Goal: Task Accomplishment & Management: Manage account settings

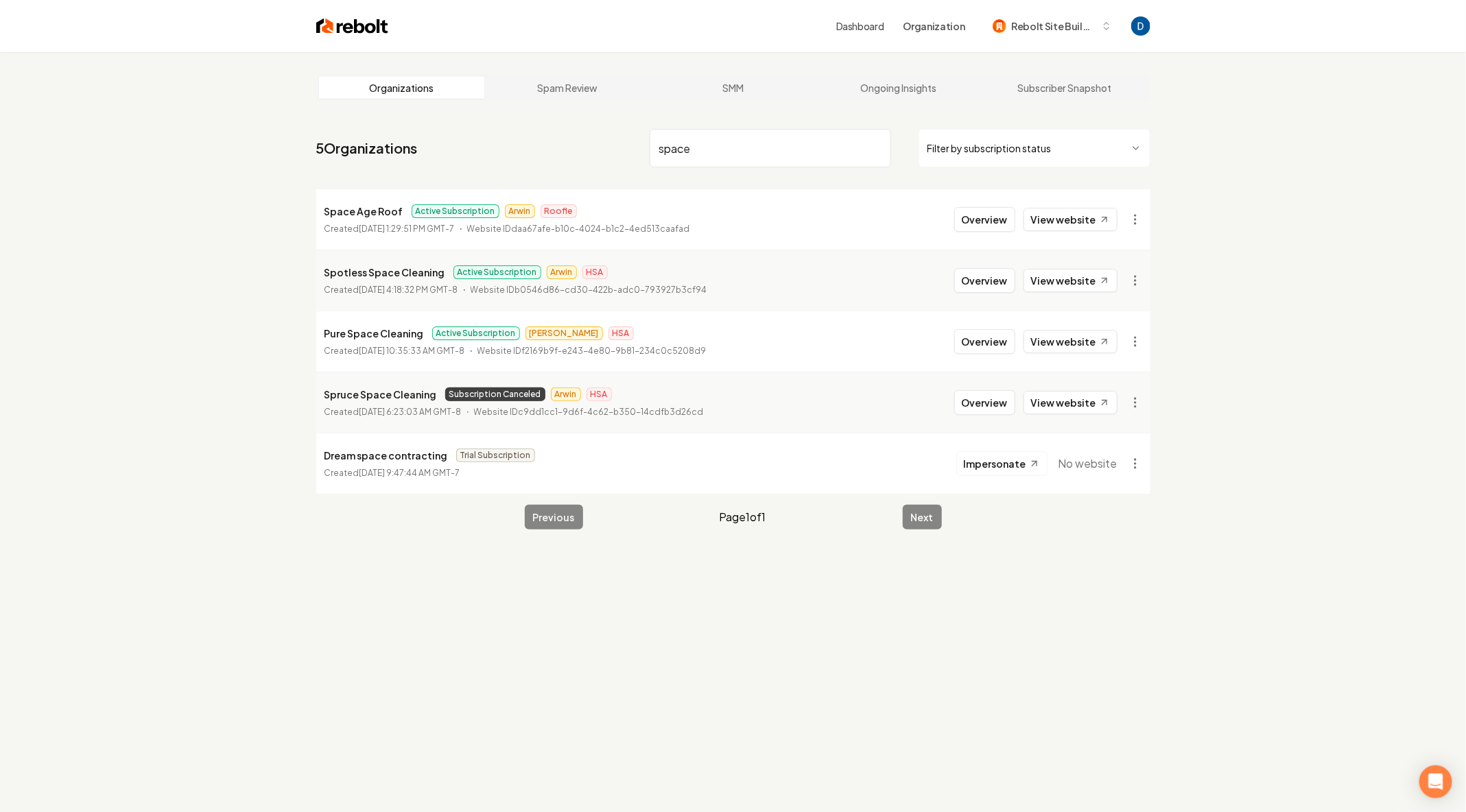
click at [365, 209] on p "Space Age Roof" at bounding box center [364, 211] width 79 height 17
copy p "Space Age Roof"
click at [731, 144] on input "space" at bounding box center [770, 149] width 241 height 39
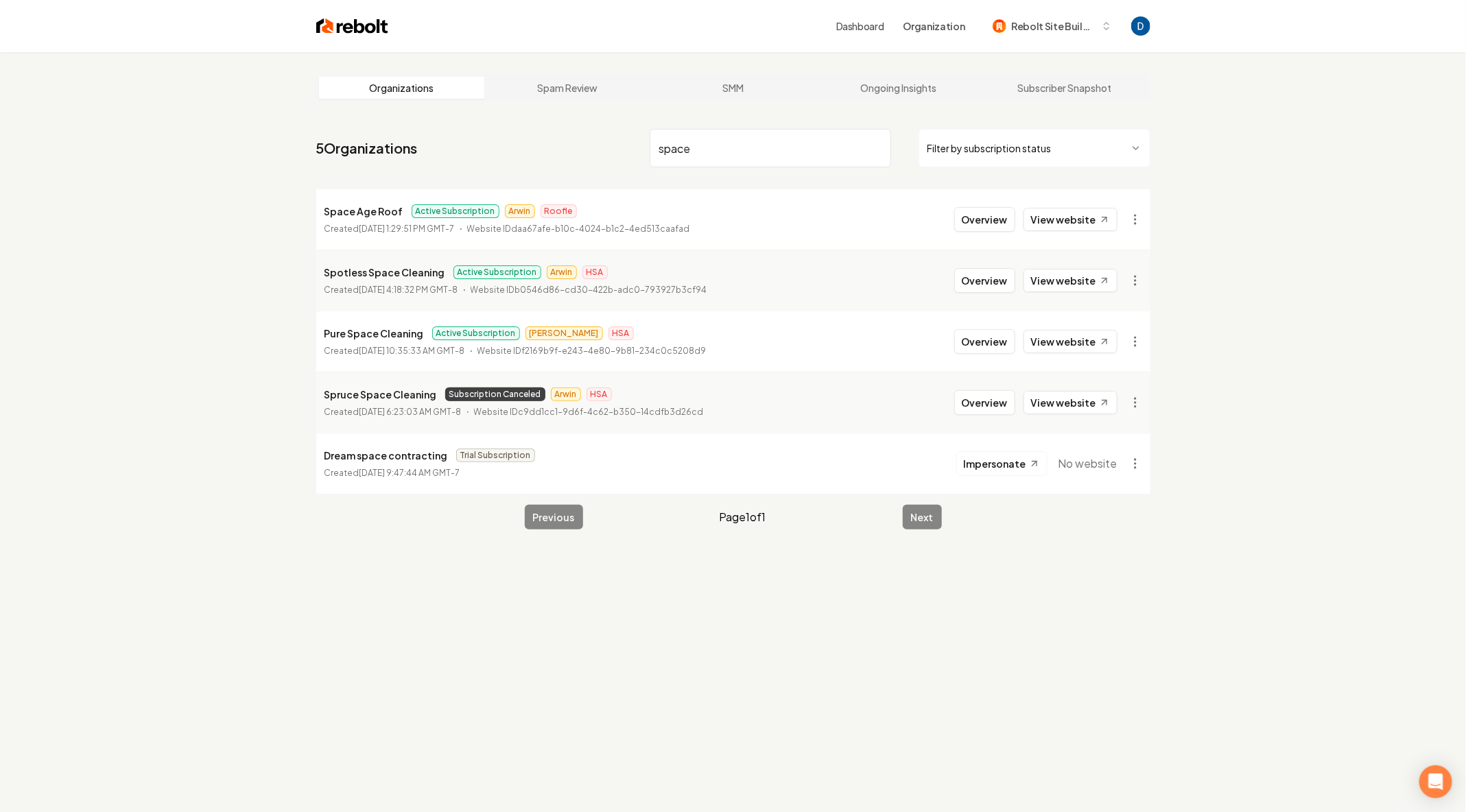
click at [731, 144] on input "space" at bounding box center [770, 149] width 241 height 39
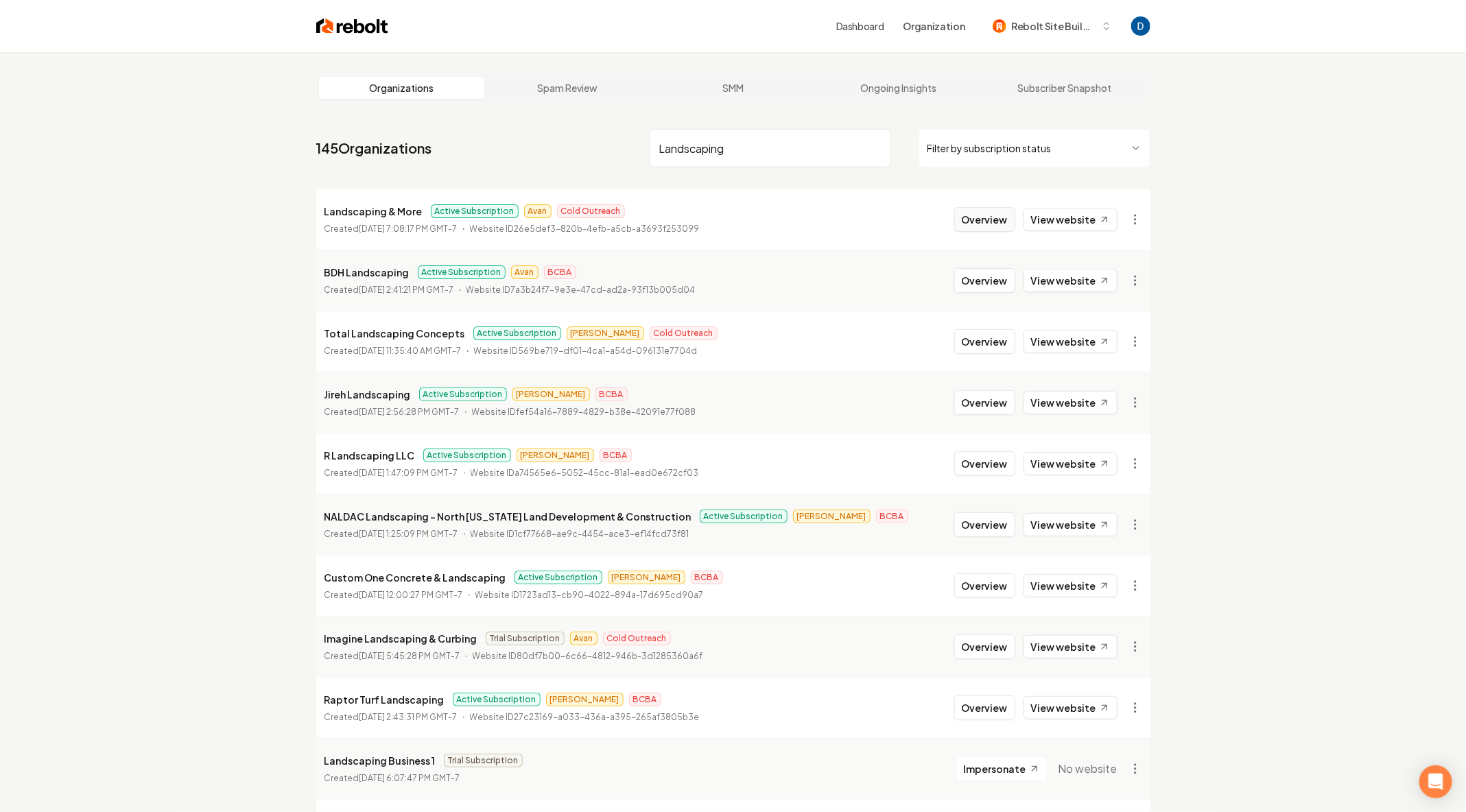
type input "Landscaping"
click at [985, 231] on button "Overview" at bounding box center [984, 220] width 61 height 24
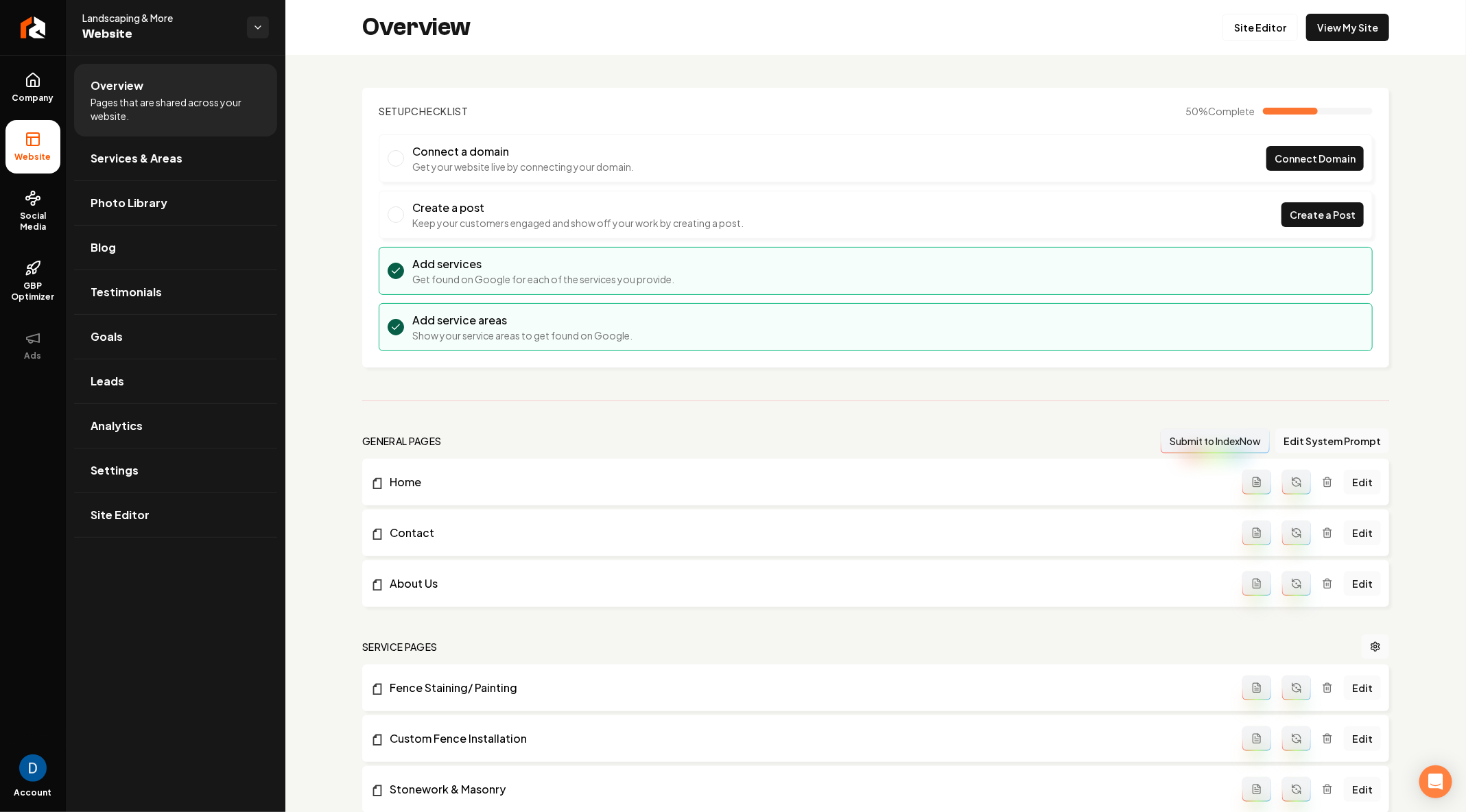
click at [1337, 131] on section "Setup Checklist 50 % Complete Connect a domain Get your website live by connect…" at bounding box center [876, 228] width 1027 height 280
click at [1328, 138] on li "Connect a domain Get your website live by connecting your domain. Connect Domain" at bounding box center [876, 158] width 994 height 48
click at [1308, 159] on span "Connect Domain" at bounding box center [1315, 159] width 81 height 14
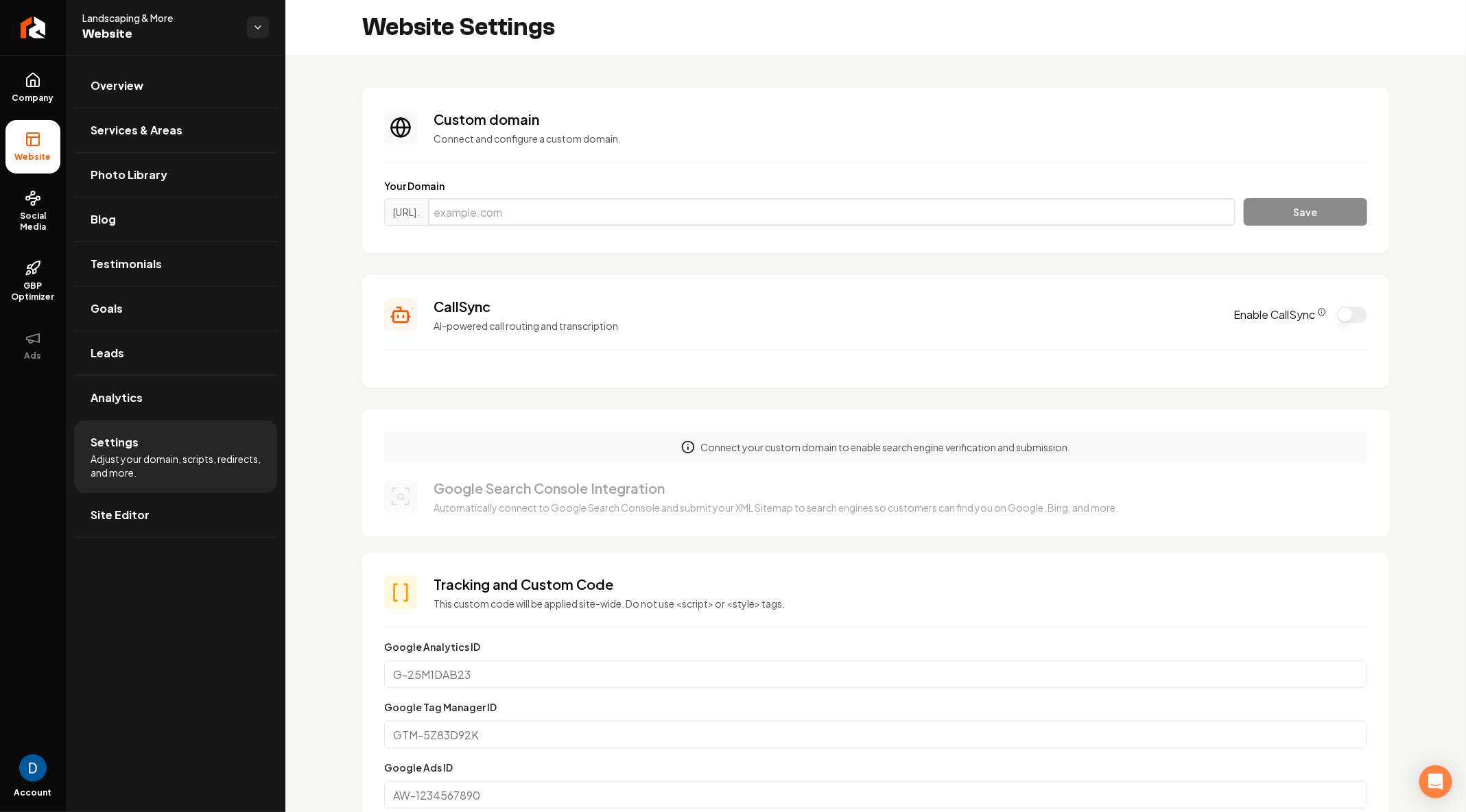
click at [619, 217] on input "Main content area" at bounding box center [831, 212] width 808 height 27
paste input "landscapingmorewaco.com"
type input "landscapingmorewaco.com"
click at [1326, 204] on button "Save" at bounding box center [1306, 212] width 123 height 27
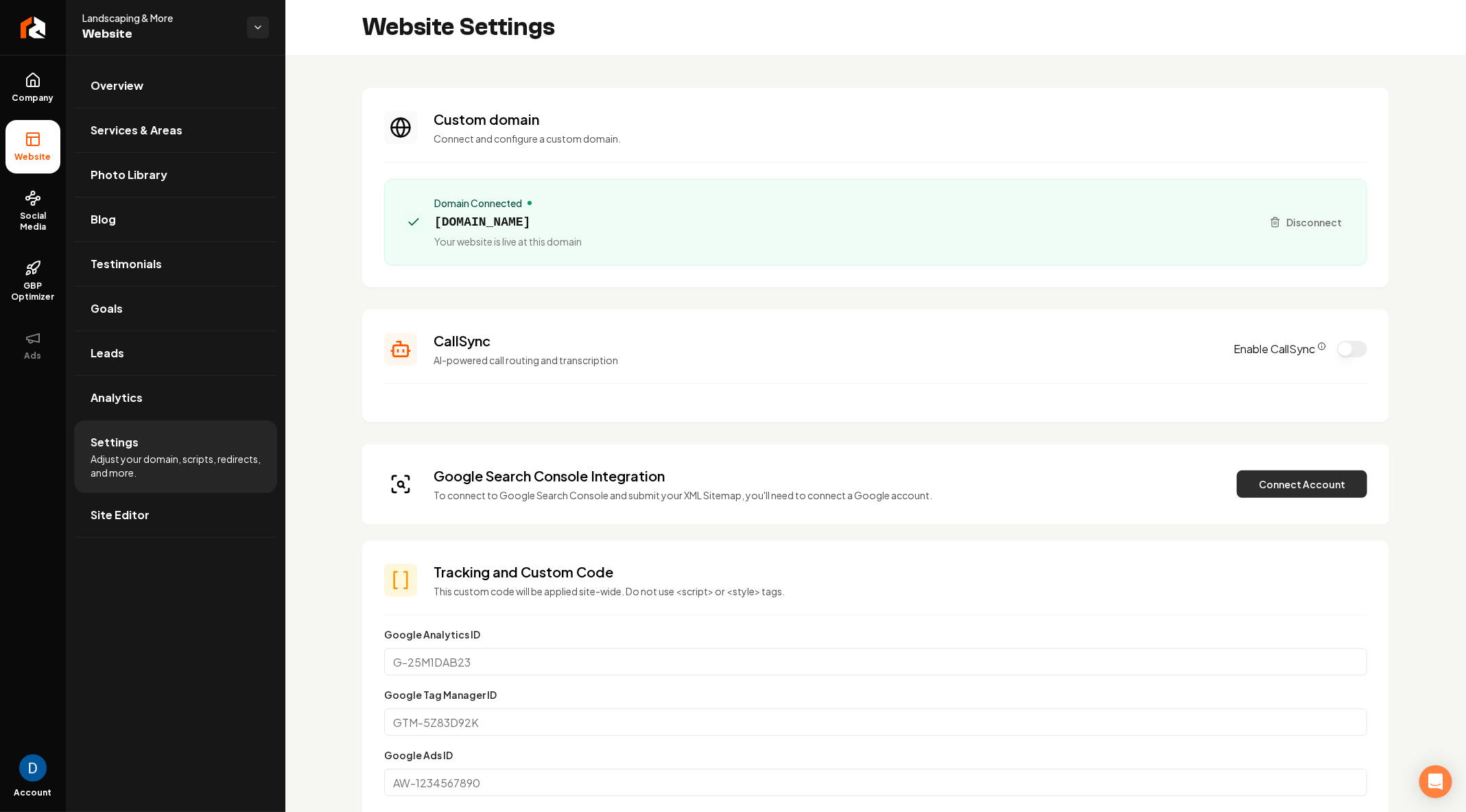
click at [1264, 482] on button "Connect Account" at bounding box center [1302, 485] width 131 height 27
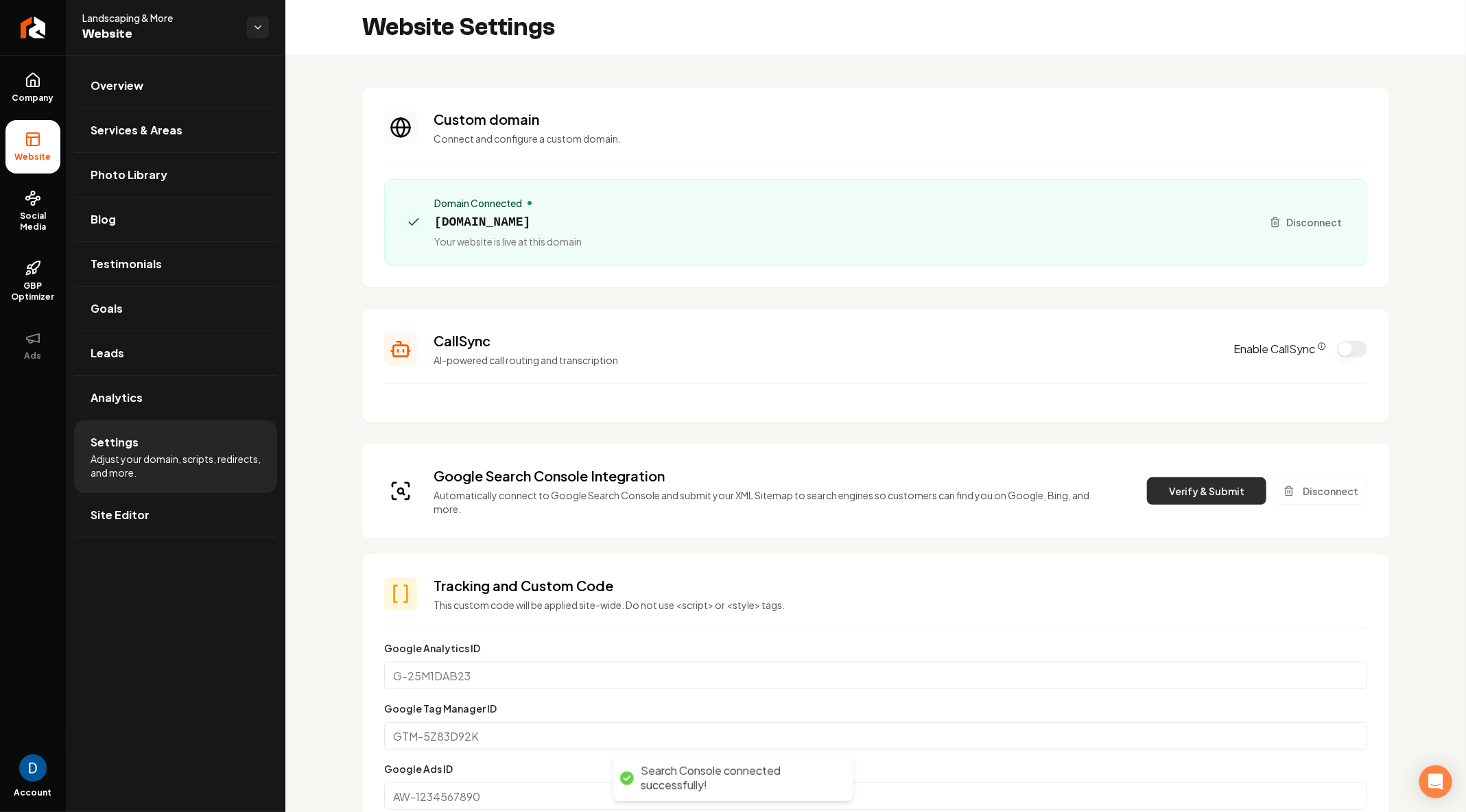
click at [1208, 480] on button "Verify & Submit" at bounding box center [1207, 491] width 119 height 27
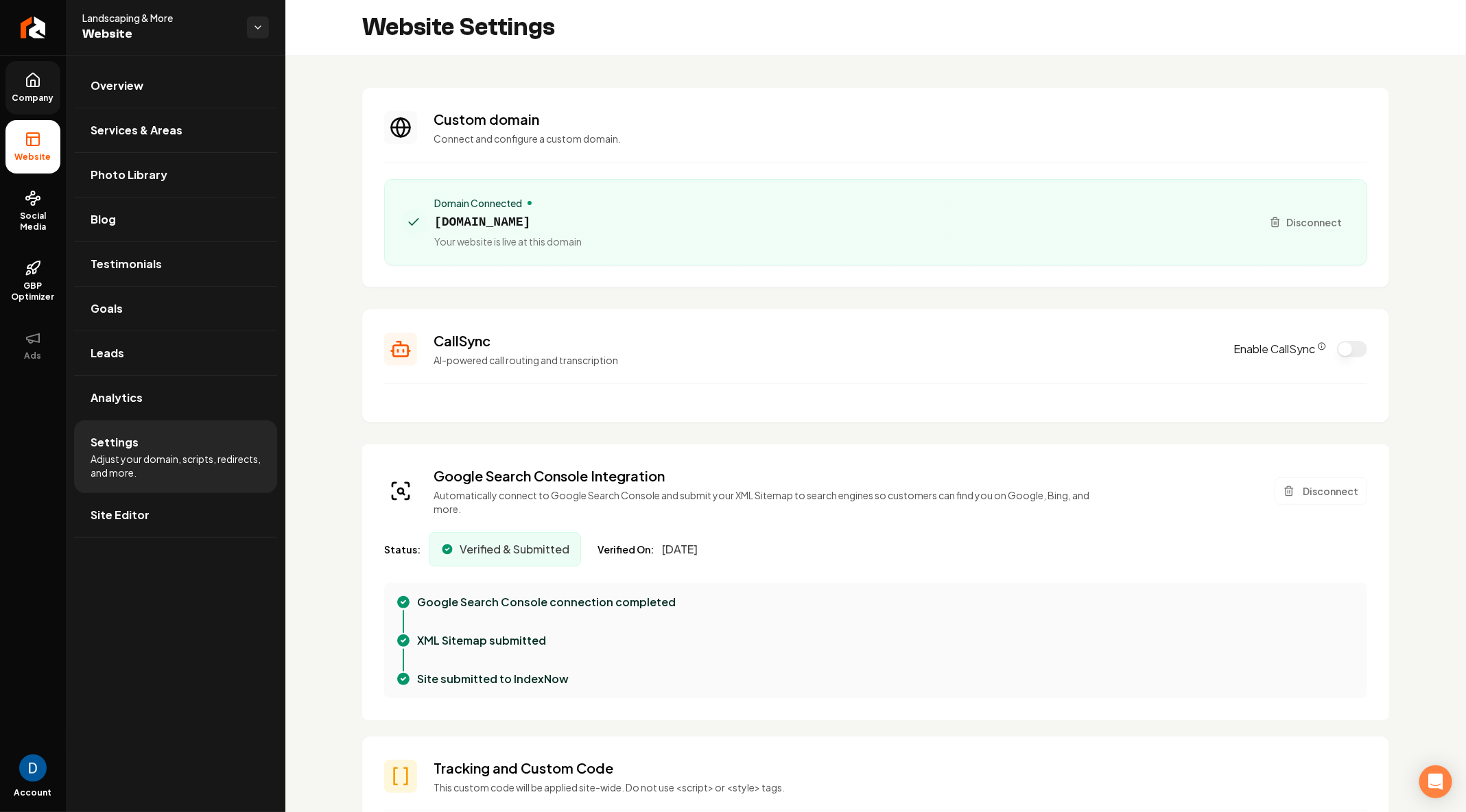
click at [14, 78] on link "Company" at bounding box center [33, 88] width 55 height 54
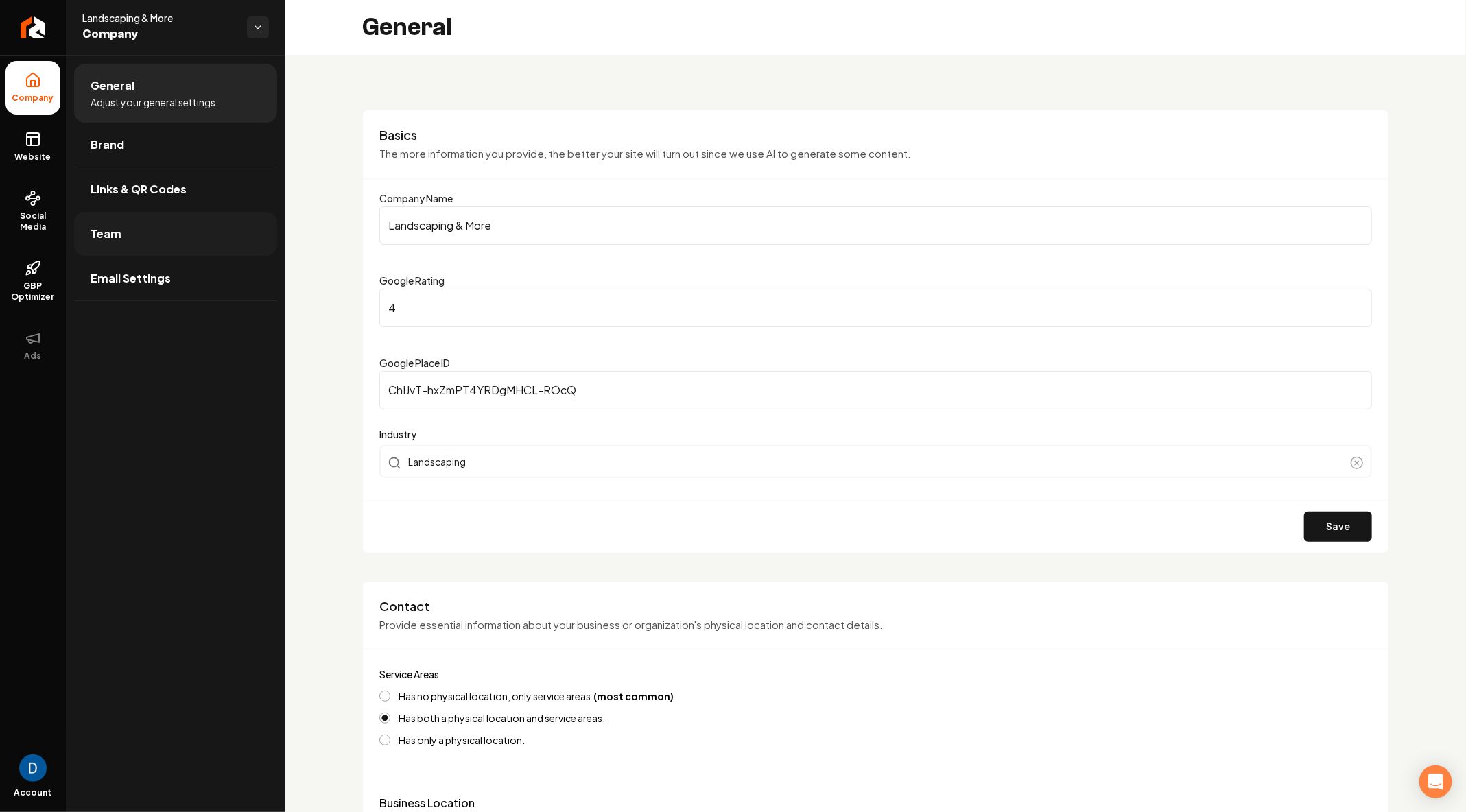
click at [129, 223] on link "Team" at bounding box center [175, 233] width 203 height 44
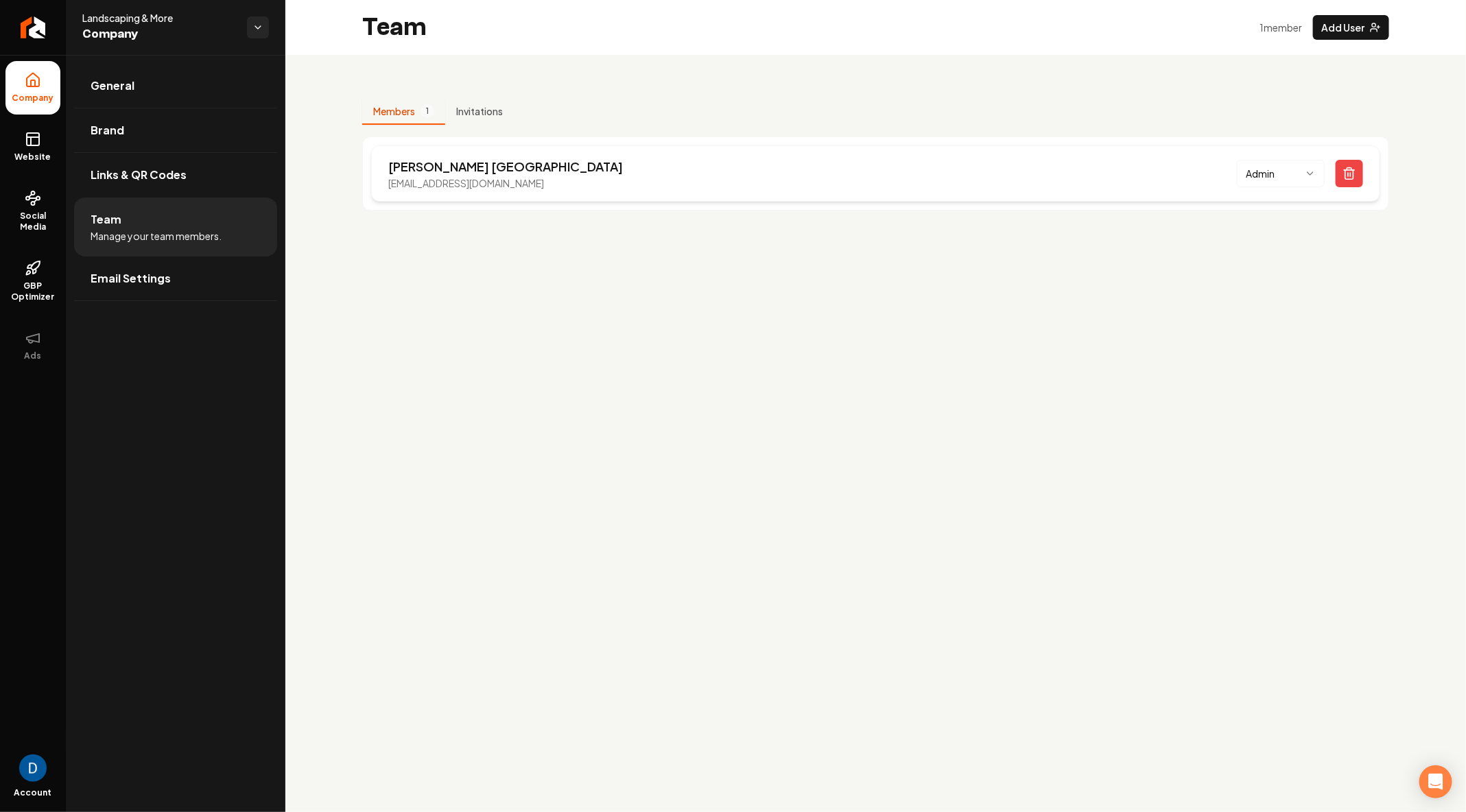
click at [427, 181] on p "jacobyork11@gmail.com" at bounding box center [505, 183] width 235 height 14
copy p "jacobyork11@gmail.com"
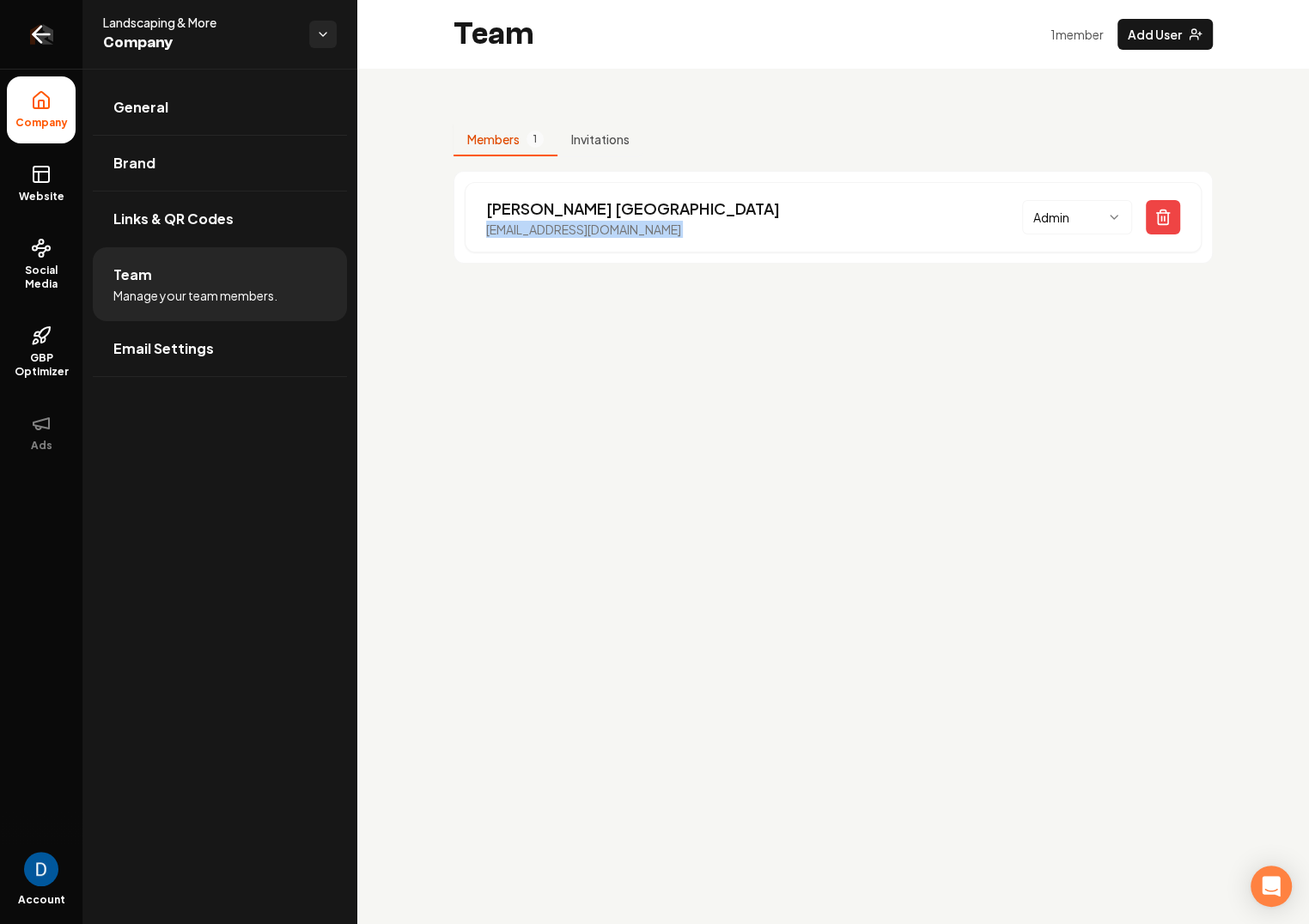
click at [40, 40] on icon "Return to dashboard" at bounding box center [37, 35] width 8 height 16
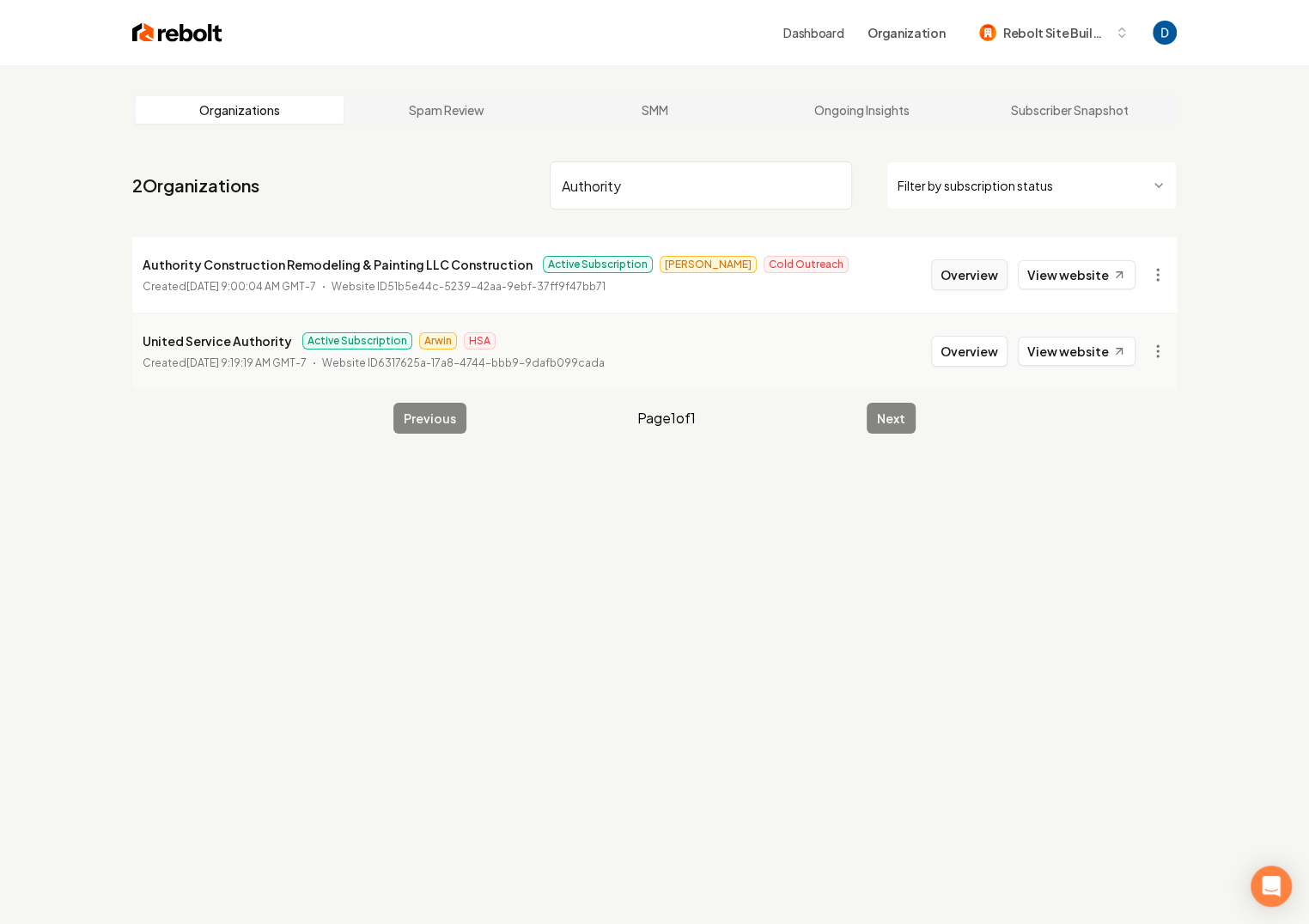
type input "Authority"
click at [958, 270] on button "Overview" at bounding box center [969, 275] width 76 height 31
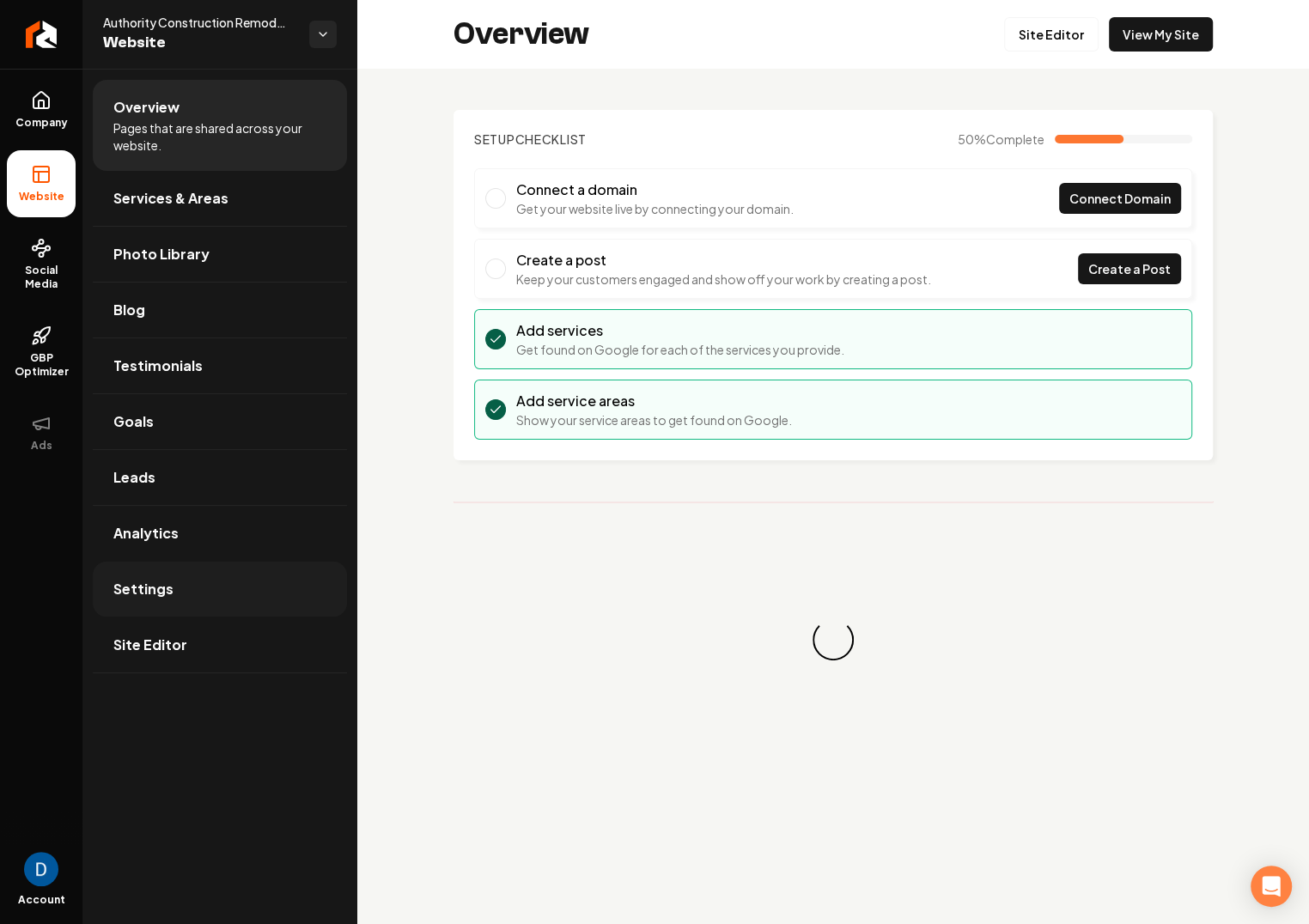
click at [231, 578] on link "Settings" at bounding box center [219, 589] width 254 height 55
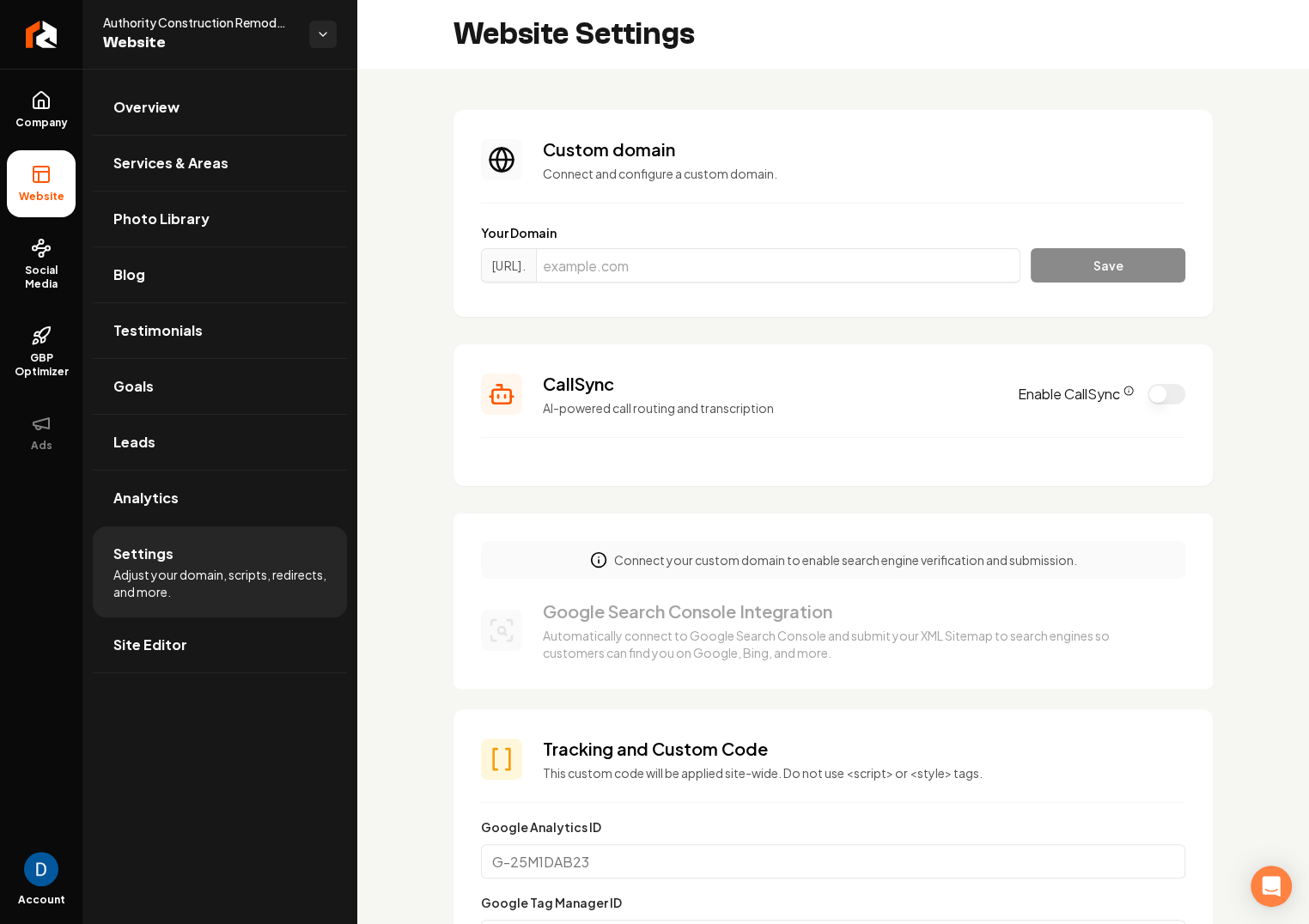
scroll to position [3, 0]
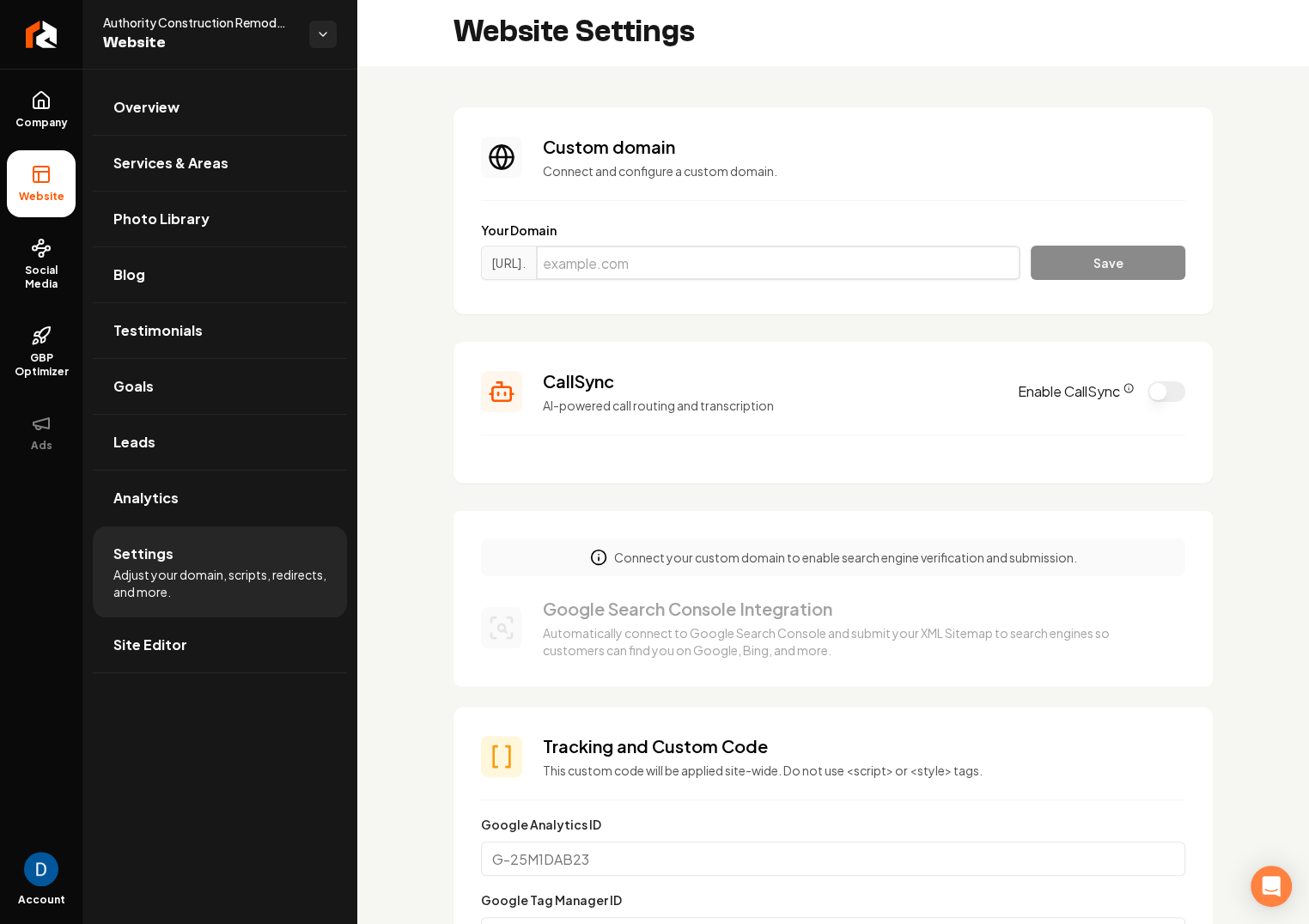
click at [745, 245] on input "Main content area" at bounding box center [778, 262] width 485 height 34
paste input "authorityconstructionco.com"
type input "authorityconstructionco.com"
click at [1126, 256] on button "Save" at bounding box center [1109, 262] width 155 height 34
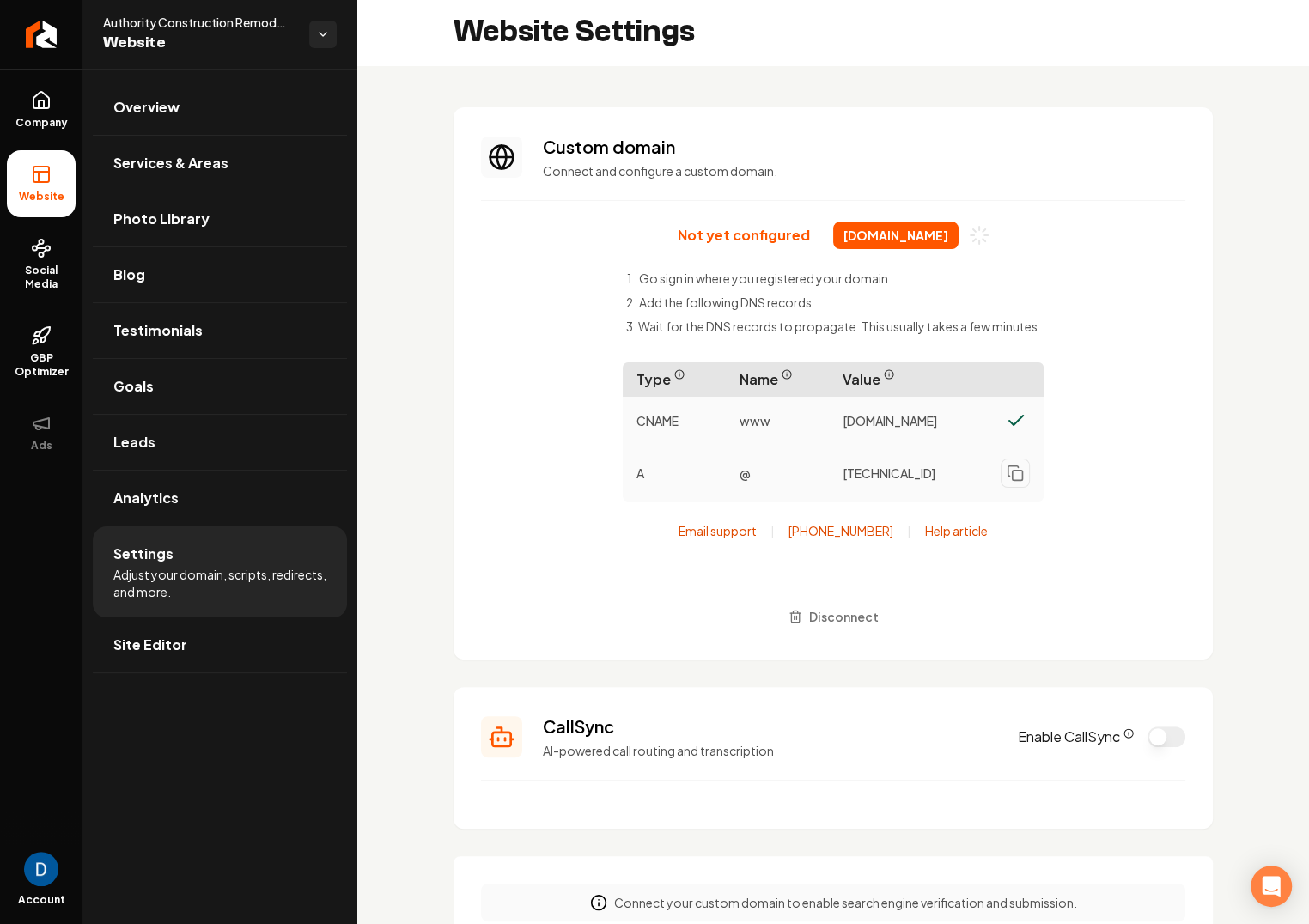
click at [1015, 153] on h3 "Custom domain" at bounding box center [864, 147] width 643 height 24
click at [1035, 244] on div "Not yet configured authorityconstructionco.com Go sign in where you registered …" at bounding box center [833, 427] width 705 height 411
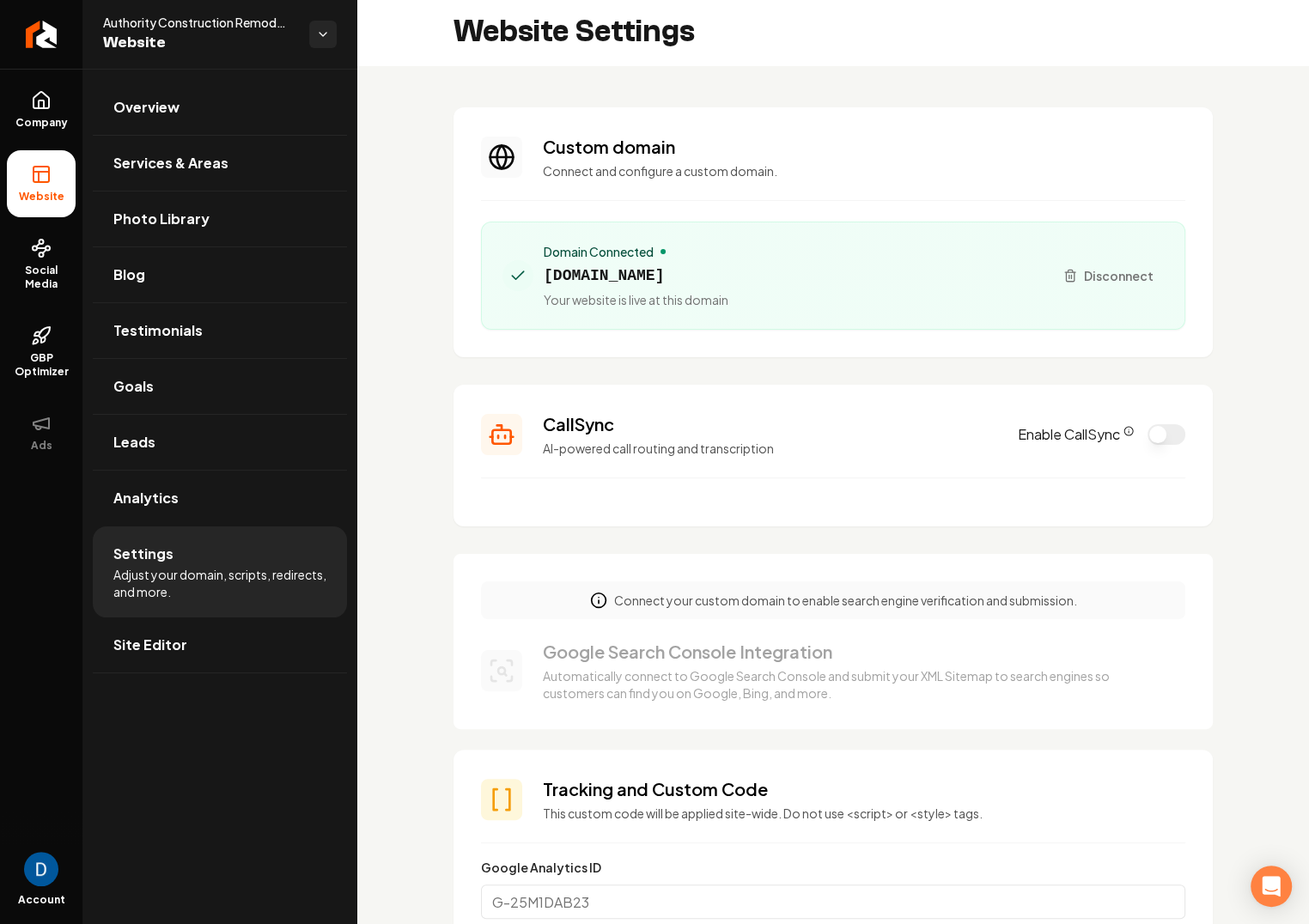
click at [603, 284] on span "authorityconstructionco.com" at bounding box center [636, 275] width 184 height 24
copy span "authorityconstructionco.com"
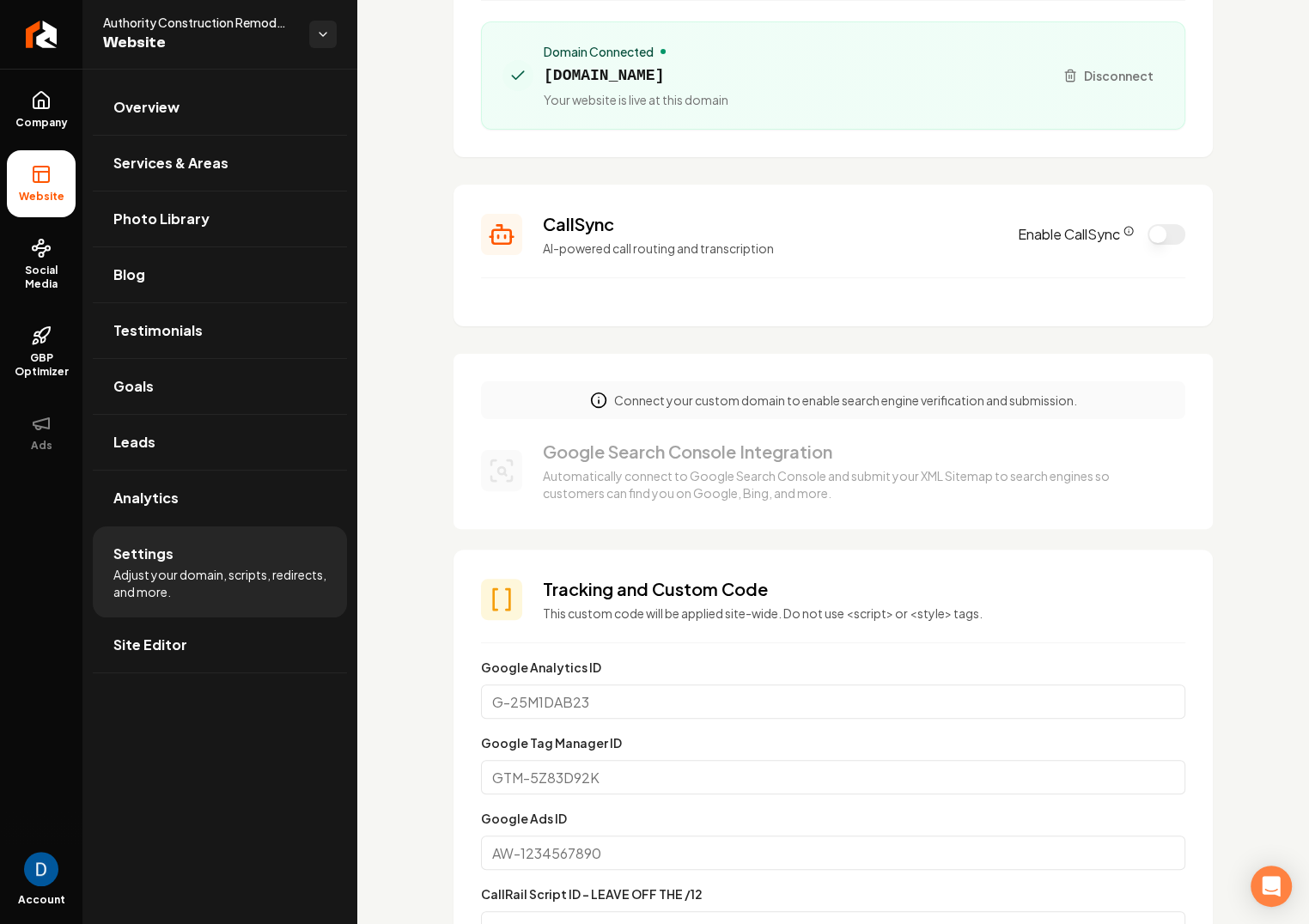
click at [851, 448] on h3 "Google Search Console Integration" at bounding box center [854, 451] width 622 height 24
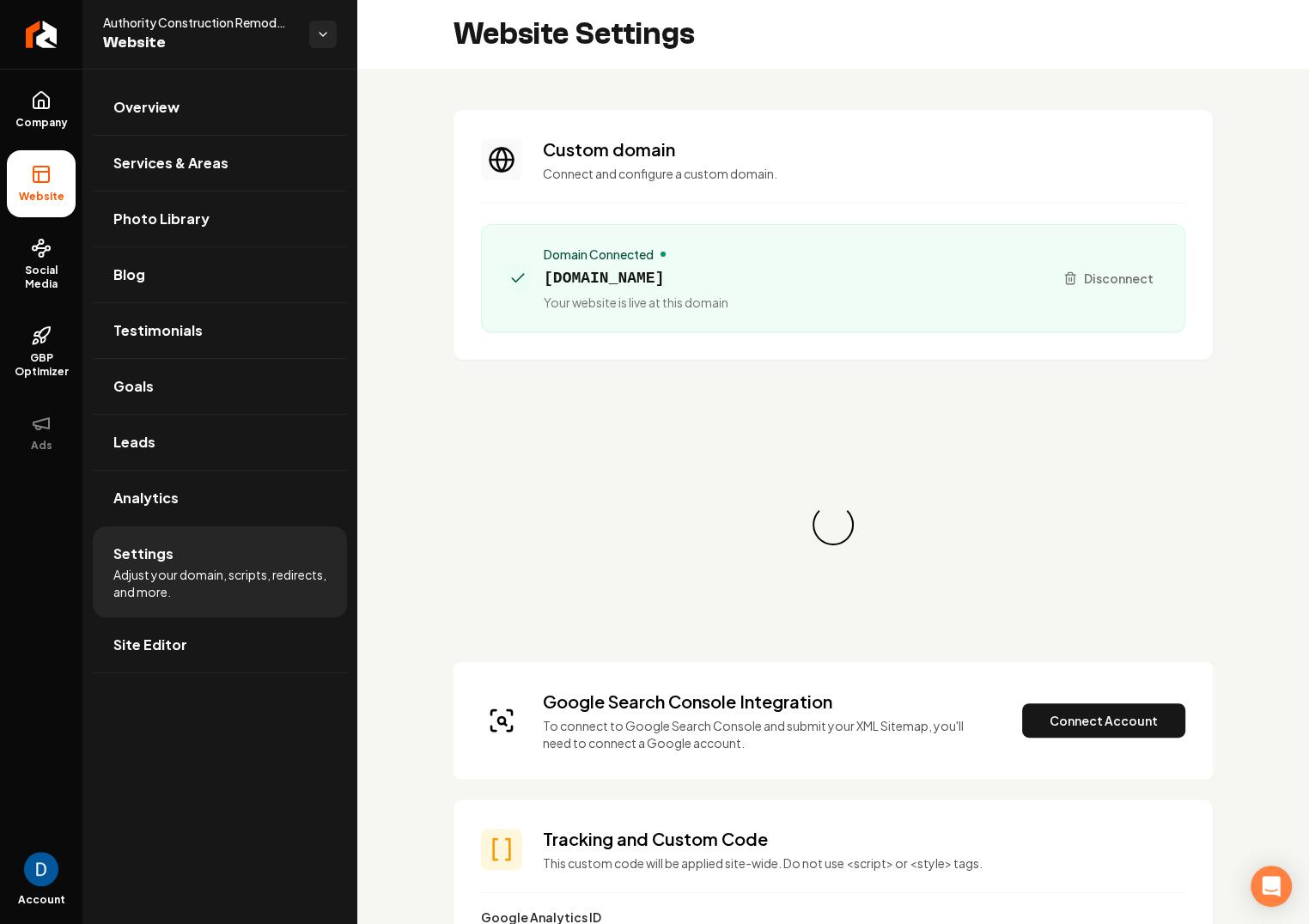
scroll to position [107, 0]
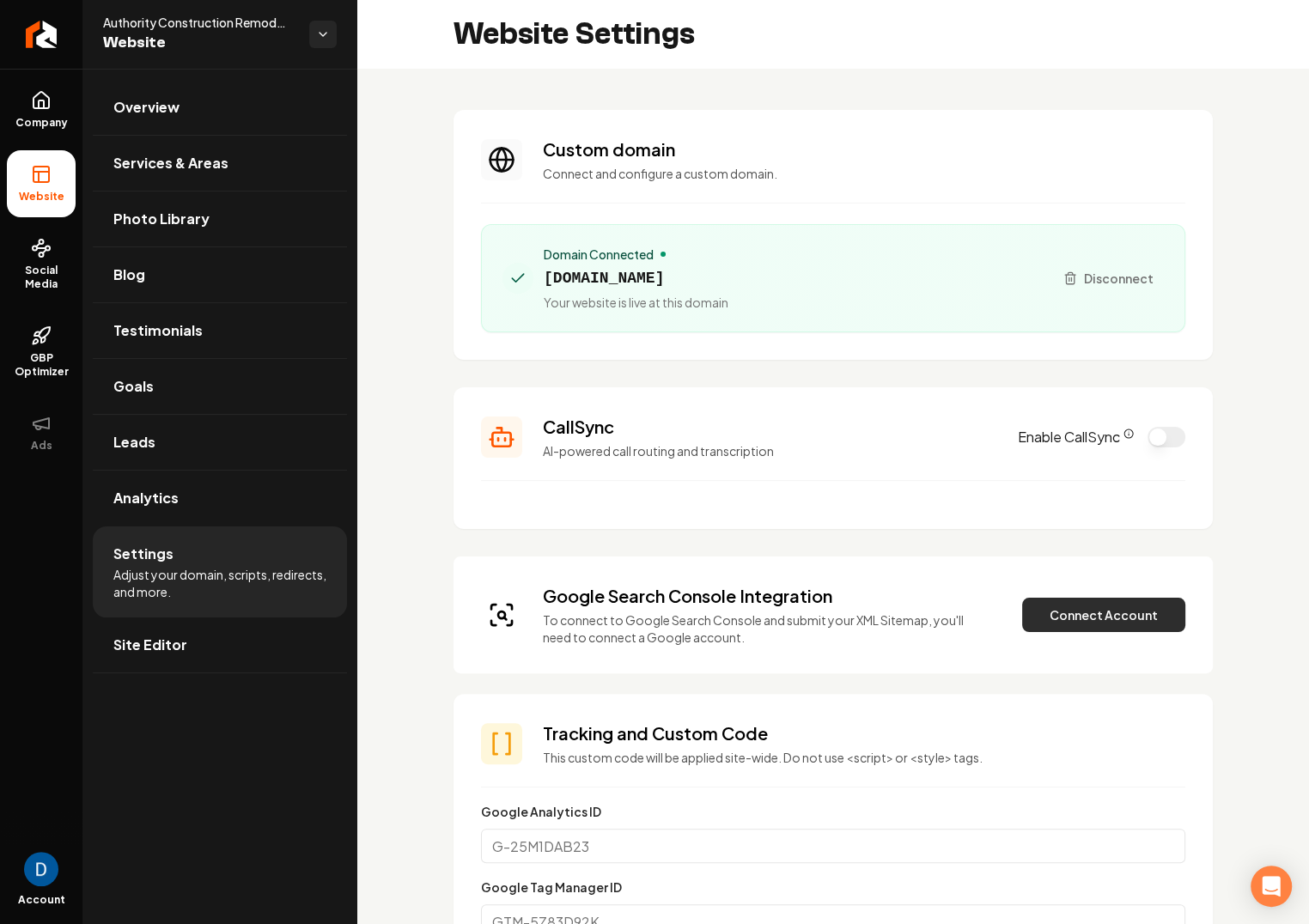
click at [1117, 619] on button "Connect Account" at bounding box center [1104, 615] width 164 height 34
click at [1104, 607] on button "Connect Account" at bounding box center [1104, 615] width 164 height 34
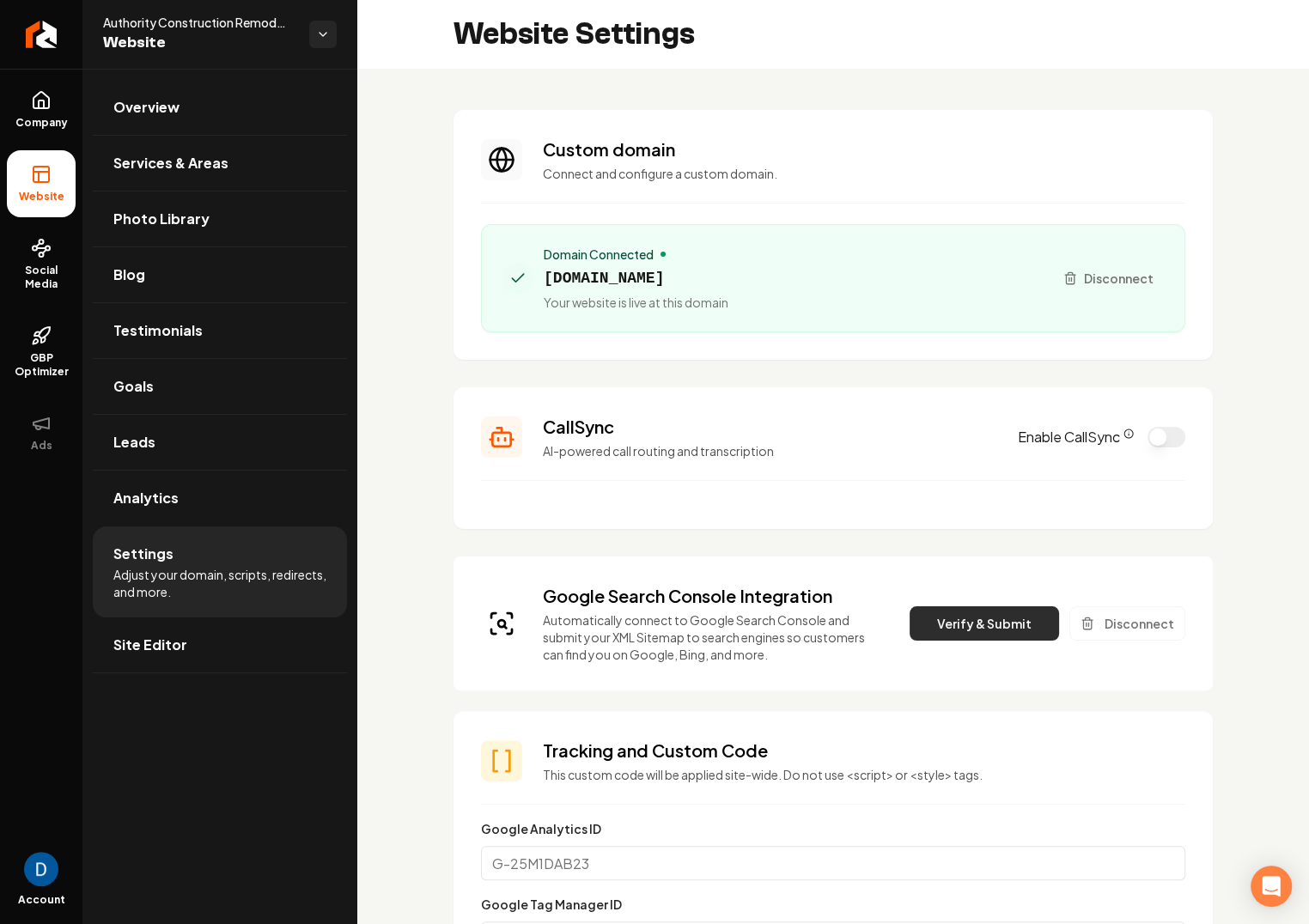
click at [947, 621] on button "Verify & Submit" at bounding box center [984, 624] width 149 height 34
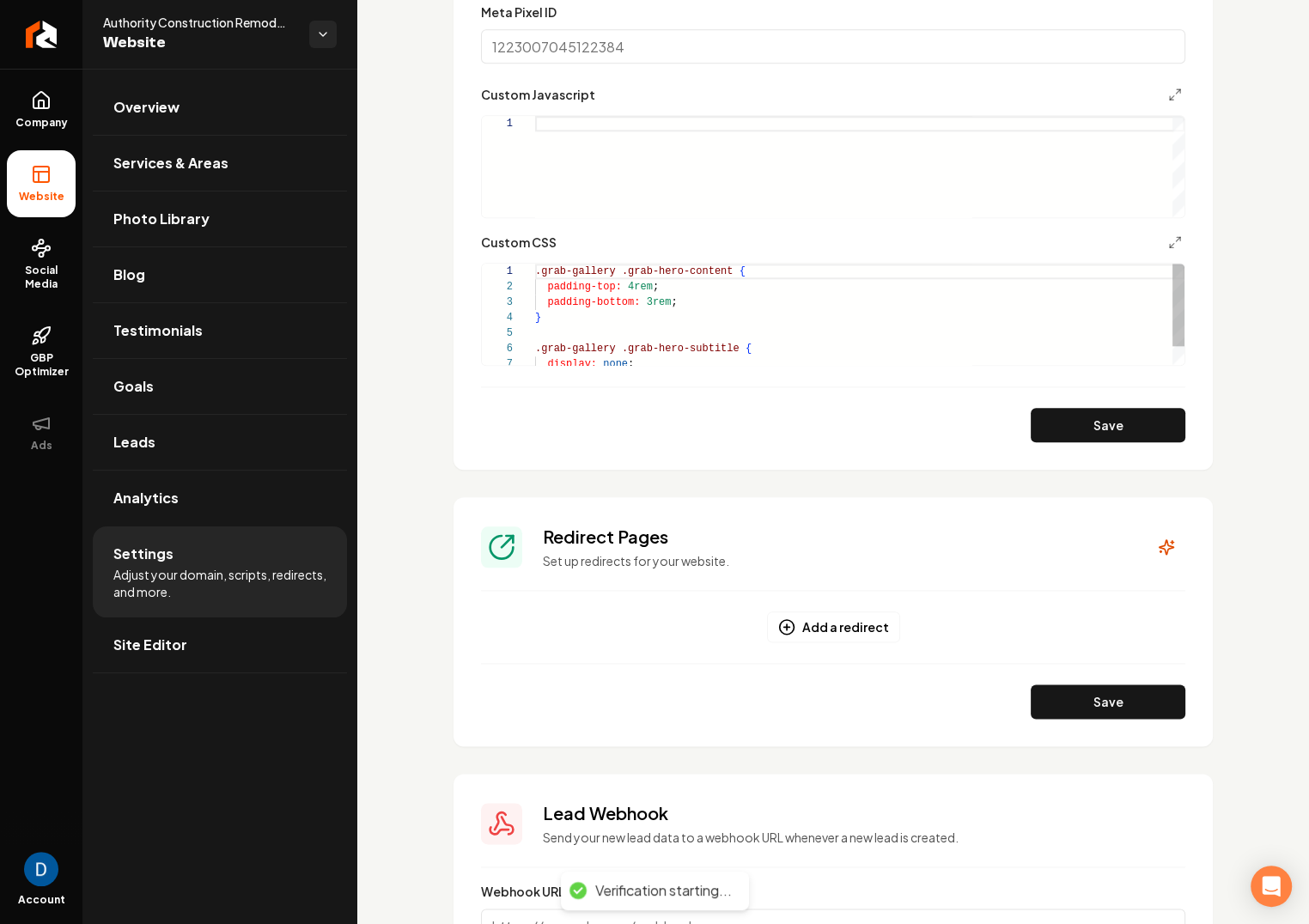
scroll to position [1427, 0]
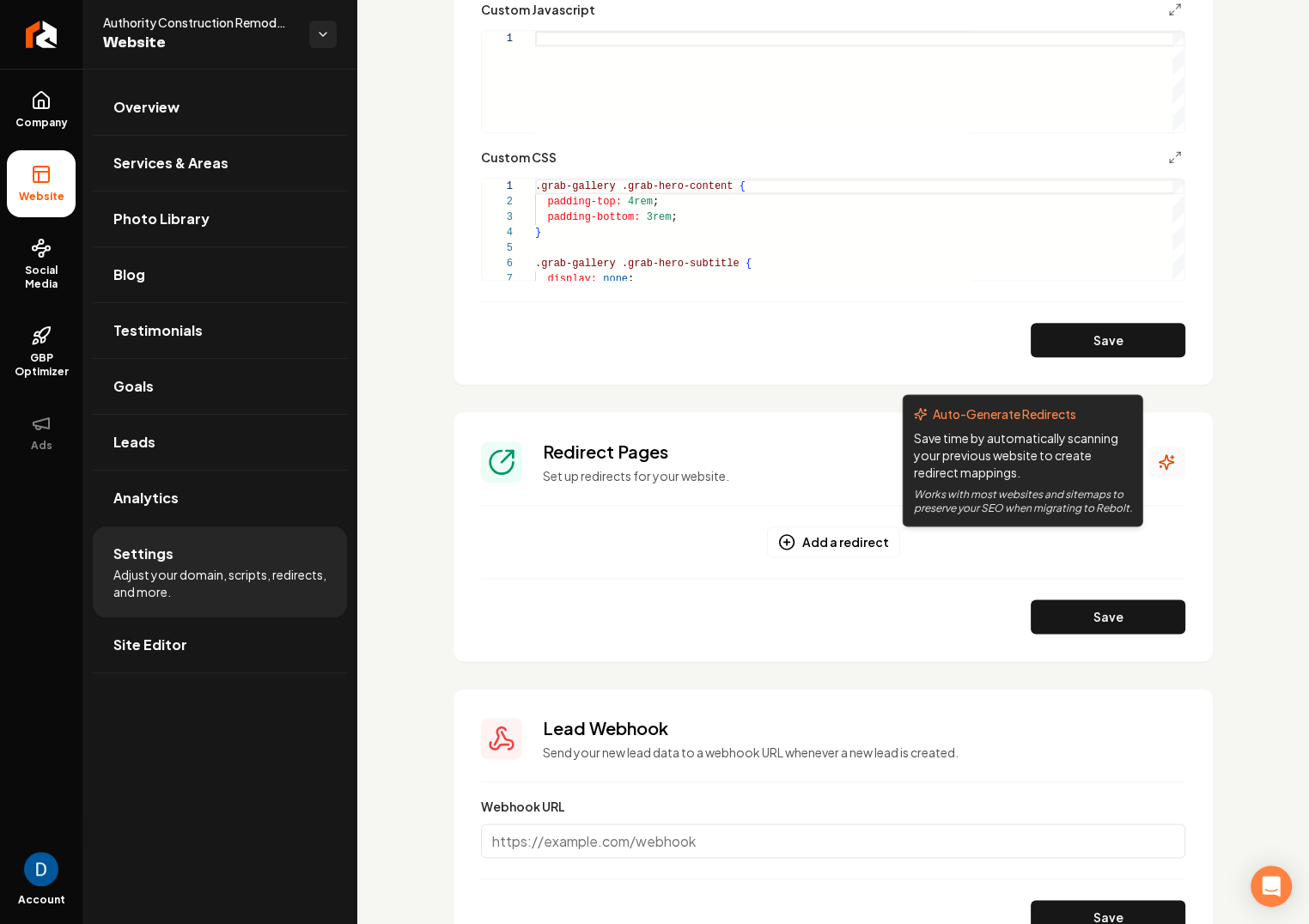
click at [1160, 460] on icon "Main content area" at bounding box center [1167, 462] width 14 height 14
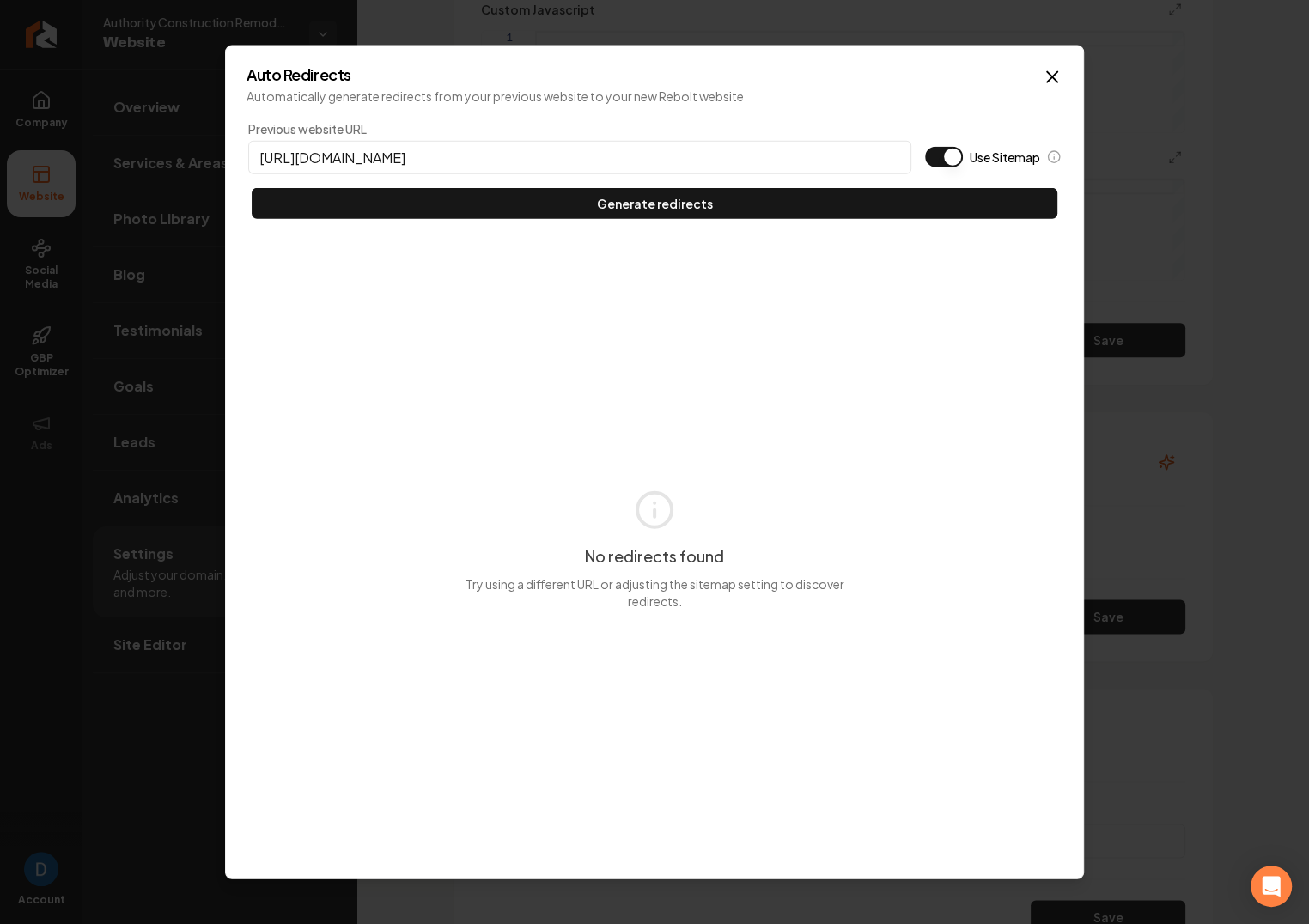
type input "https://authorityconstructionco.com"
click at [940, 152] on button "Use Sitemap" at bounding box center [944, 156] width 38 height 21
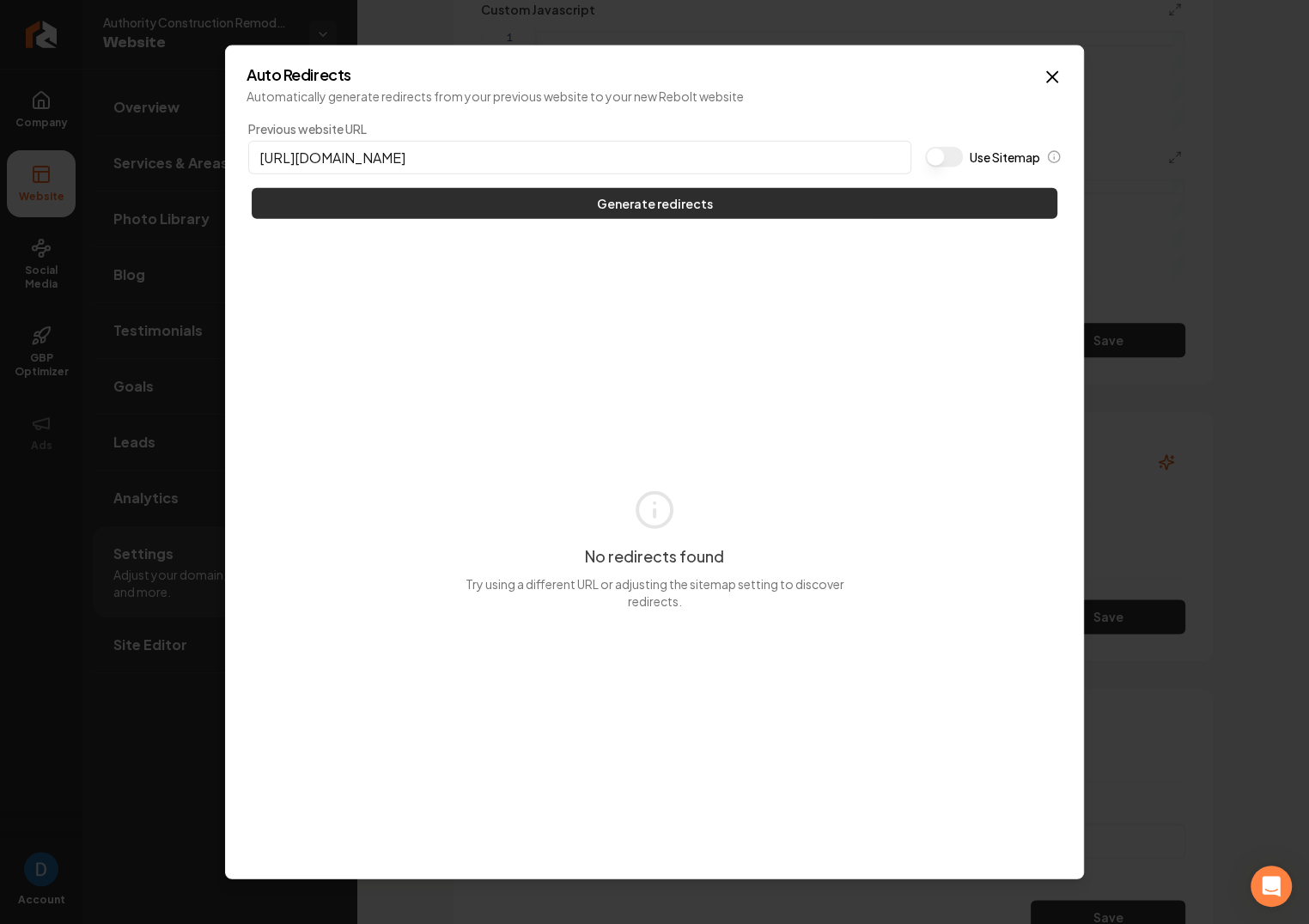
click at [831, 196] on button "Generate redirects" at bounding box center [654, 203] width 806 height 31
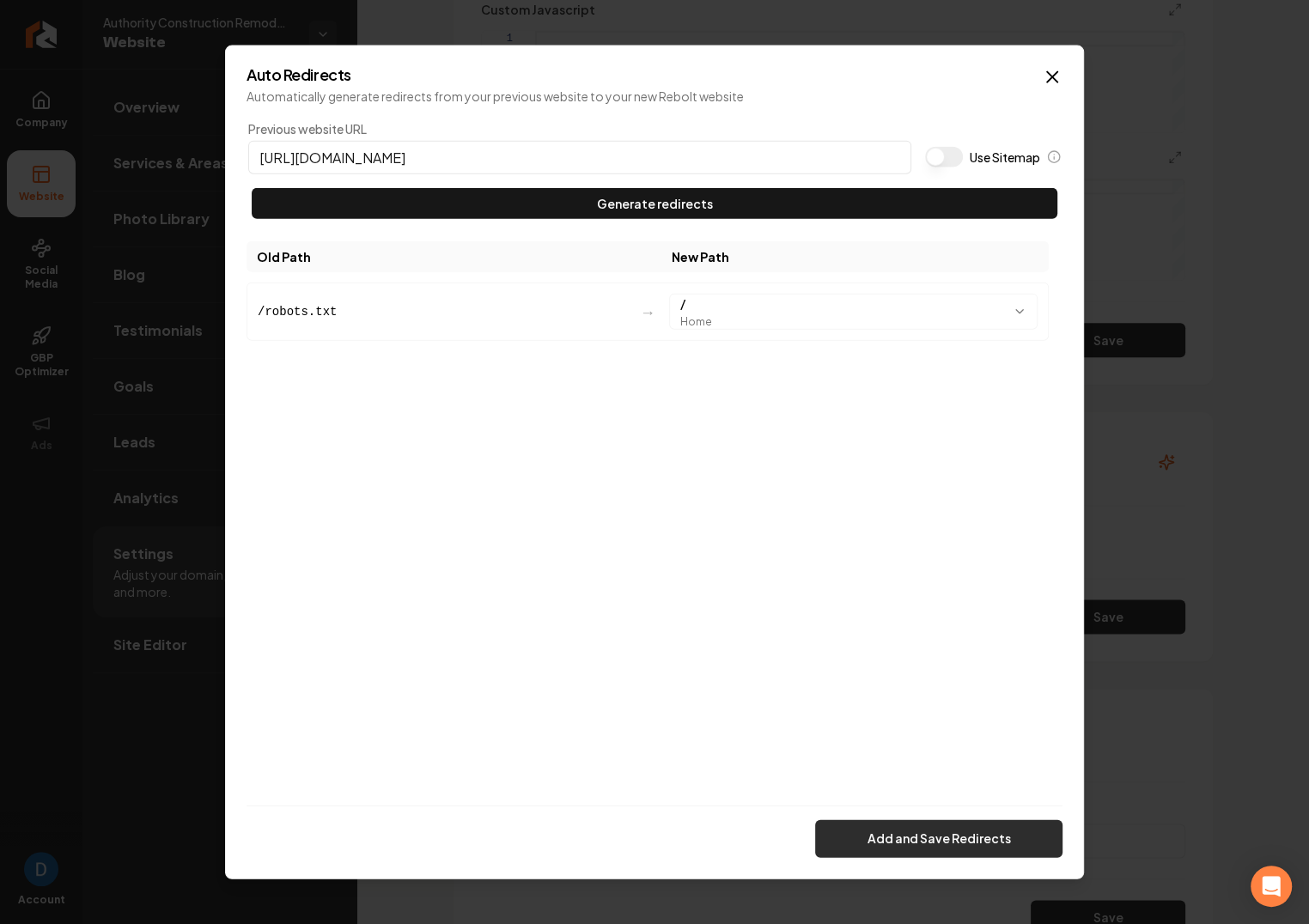
click at [886, 848] on button "Add and Save Redirects" at bounding box center [939, 839] width 247 height 38
